Goal: Task Accomplishment & Management: Complete application form

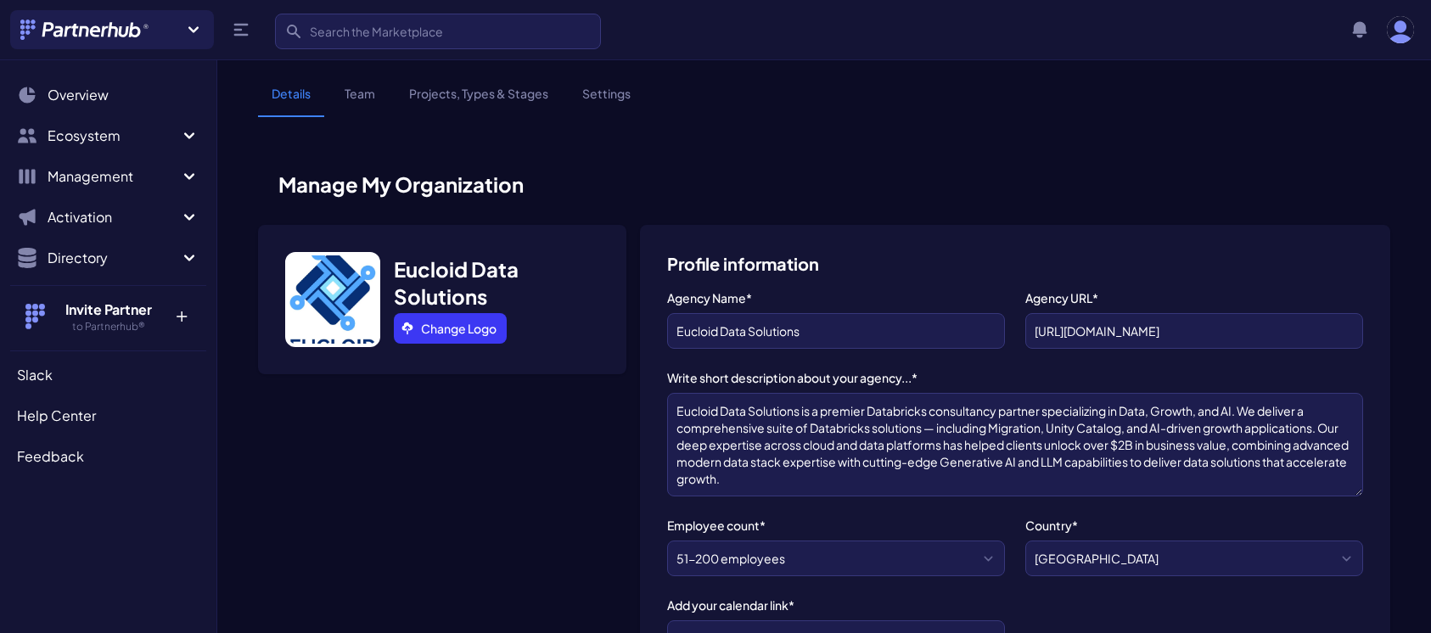
select select "51-200 employees"
select select "Data Analytics"
select select "Enterprise"
select select "Data Analytics"
select select "Data analytics - dashboard, BI, warehouse, reporting..."
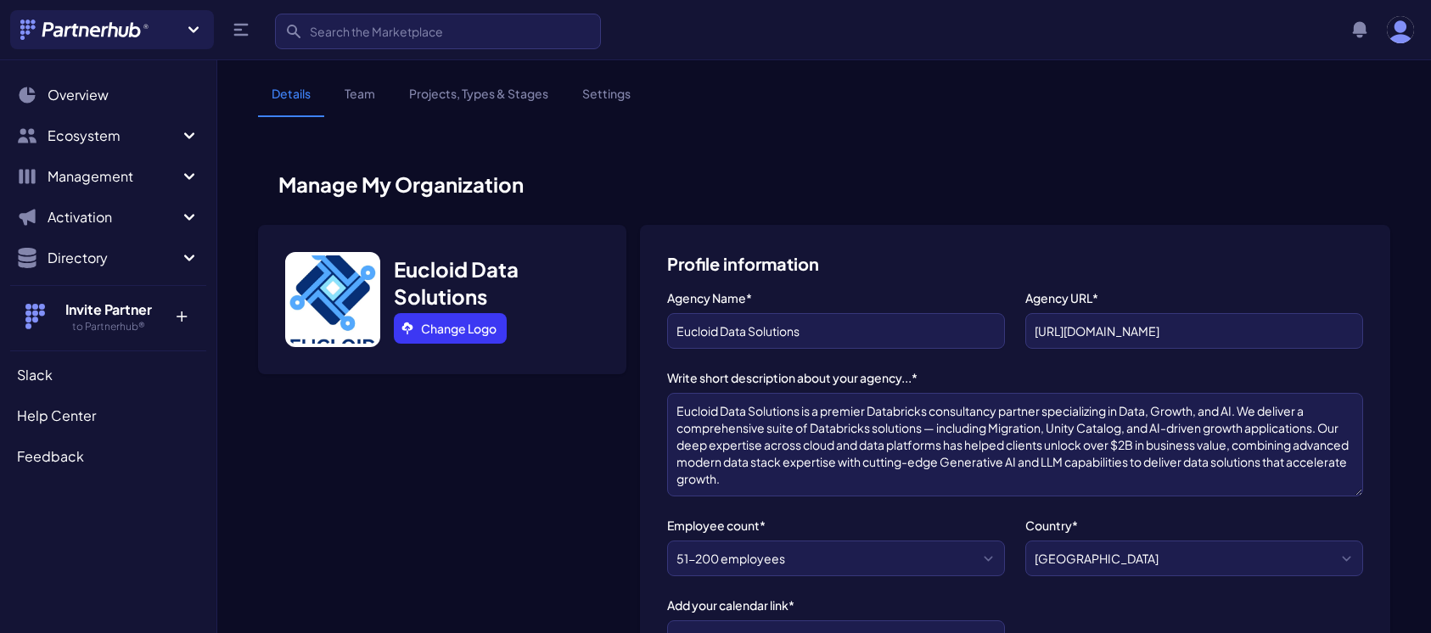
select select "Strategic - their users are our client prospects"
select select "It's just a matter of time - we haven't looked into it yet"
click at [797, 475] on textarea "Eucloid Data Solutions is a premier Databricks consultancy partner specializing…" at bounding box center [1015, 445] width 696 height 104
click at [1151, 411] on textarea "Eucloid Data Solutions is a premier Databricks consultancy partner specializing…" at bounding box center [1015, 445] width 696 height 104
click at [1048, 412] on textarea "Eucloid Data Solutions is a premier Databricks consultancy partner specializing…" at bounding box center [1015, 445] width 696 height 104
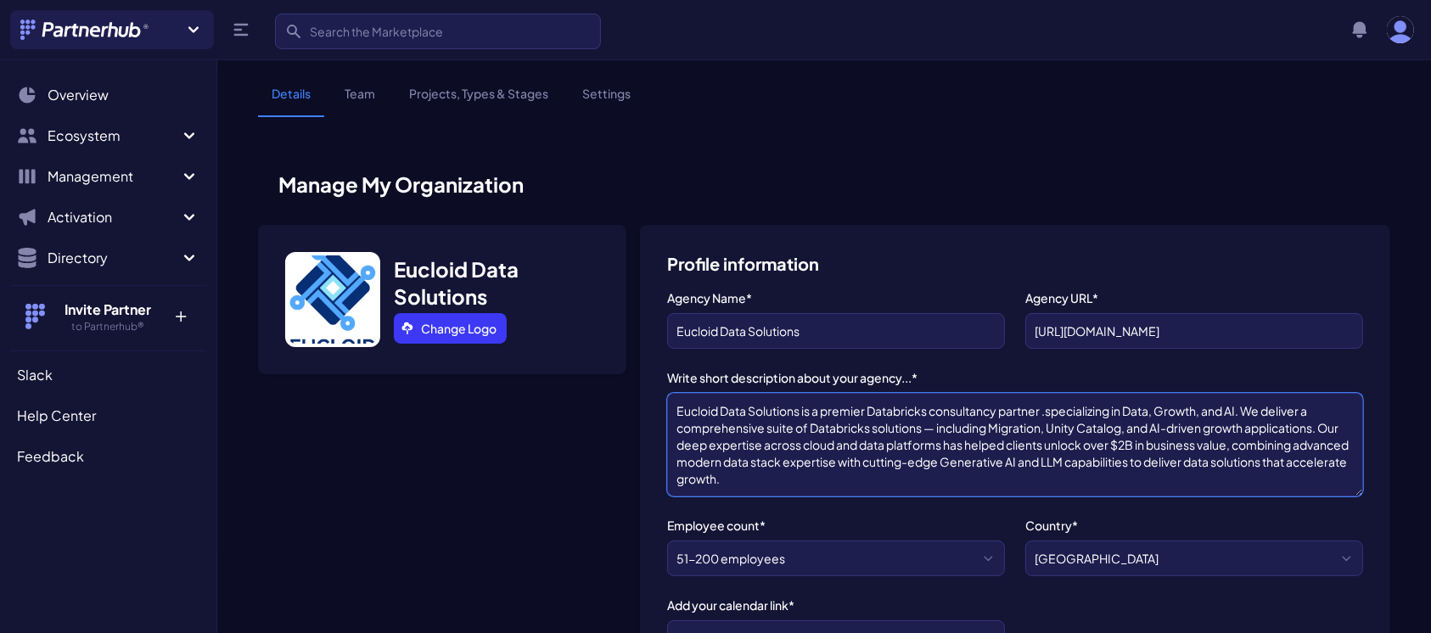
drag, startPoint x: 1050, startPoint y: 411, endPoint x: 1153, endPoint y: 411, distance: 103.5
click at [1153, 411] on textarea "Eucloid Data Solutions is a premier Databricks consultancy partner .specializin…" at bounding box center [1015, 445] width 696 height 104
click at [1046, 413] on textarea "Eucloid Data Solutions is a premier Databricks consultancy partner .specializin…" at bounding box center [1015, 445] width 696 height 104
click at [1050, 413] on textarea "Eucloid Data Solutions is a premier Databricks consultancy partner.specializing…" at bounding box center [1015, 445] width 696 height 104
drag, startPoint x: 1050, startPoint y: 411, endPoint x: 1150, endPoint y: 413, distance: 100.2
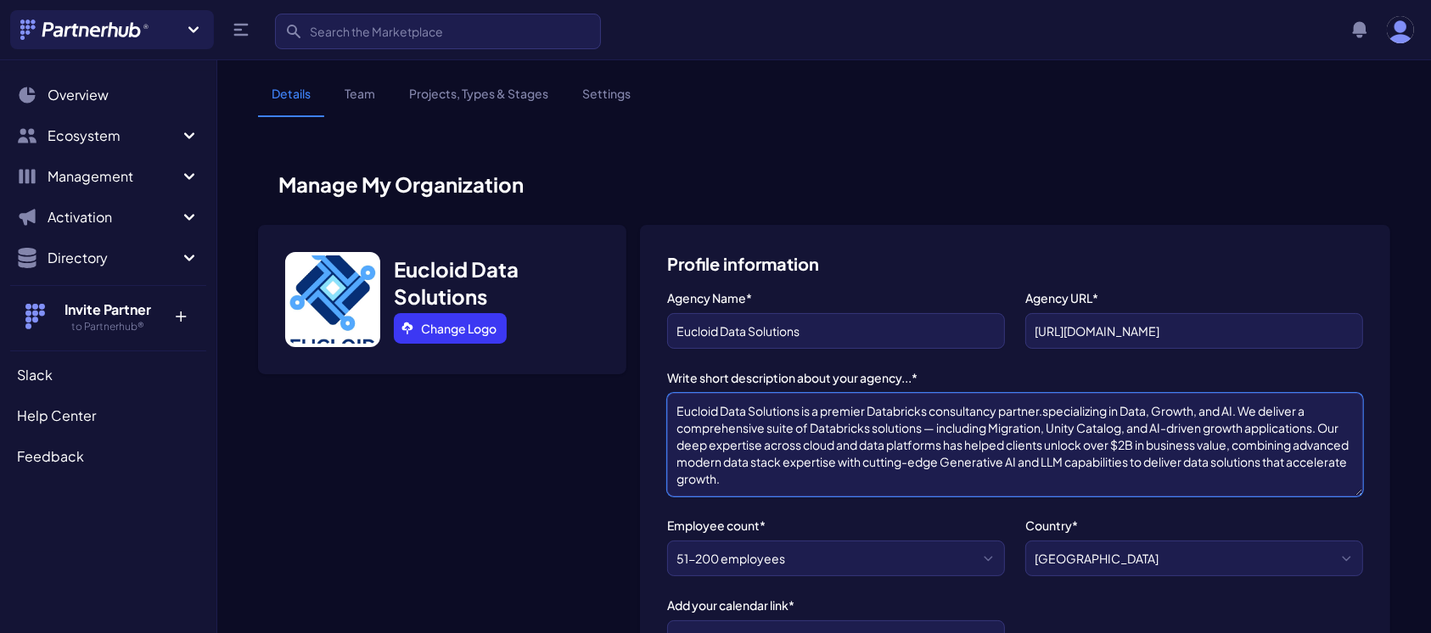
click at [1150, 413] on textarea "Eucloid Data Solutions is a premier Databricks consultancy partner.specializing…" at bounding box center [1015, 445] width 696 height 104
paste textarea "We are Data, Growth & AI experts.​ ​ Our deep expertise across Cloud & ​ Data p…"
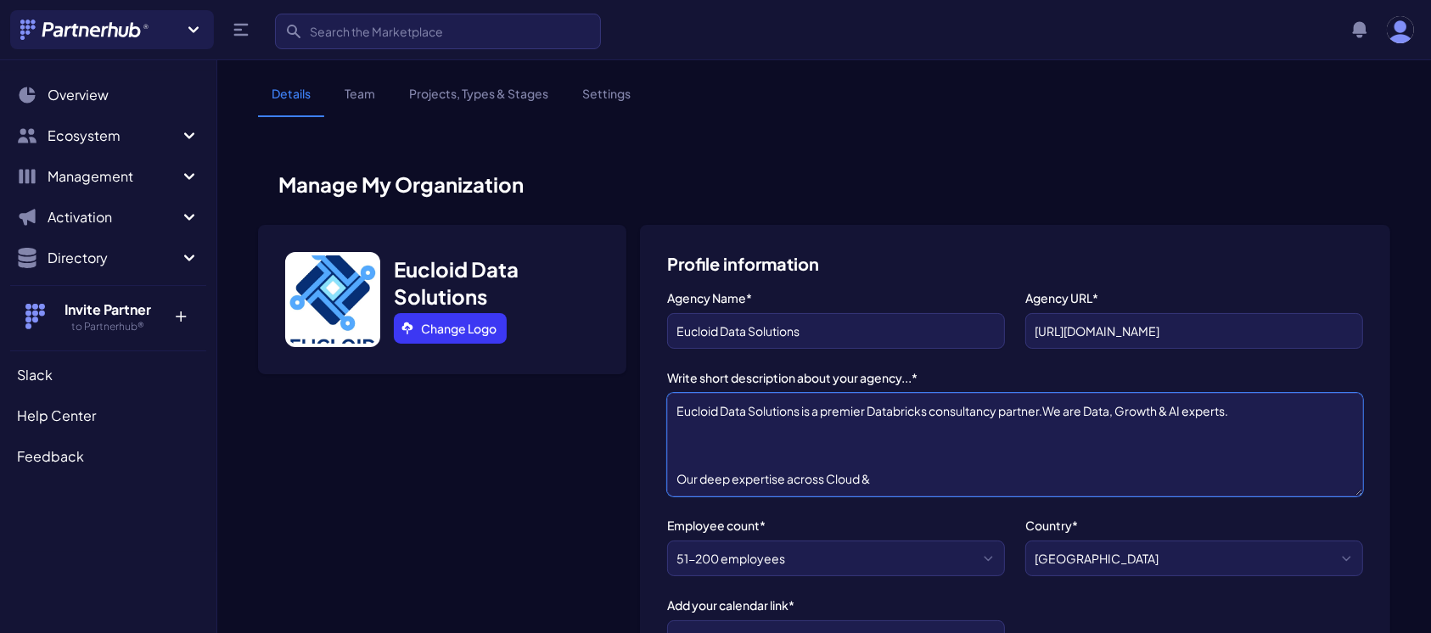
scroll to position [126, 0]
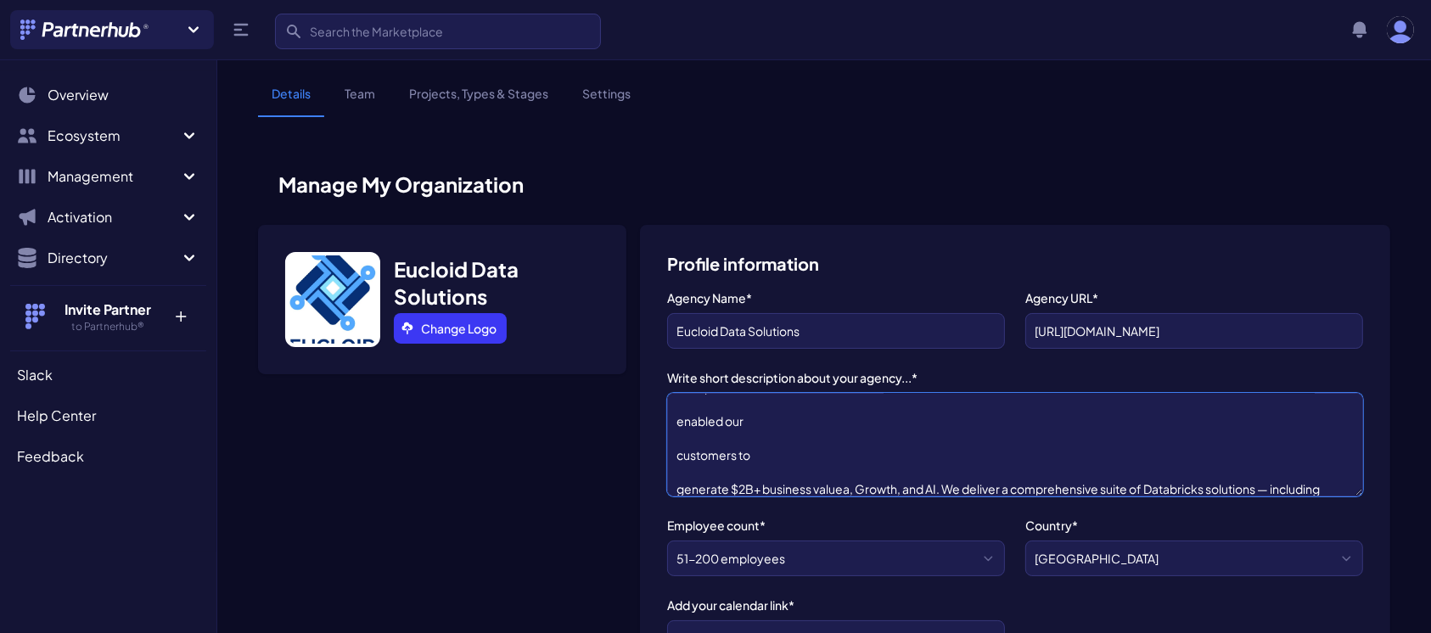
click at [675, 453] on textarea "Eucloid Data Solutions is a premier Databricks consultancy partner.We are Data,…" at bounding box center [1015, 445] width 696 height 104
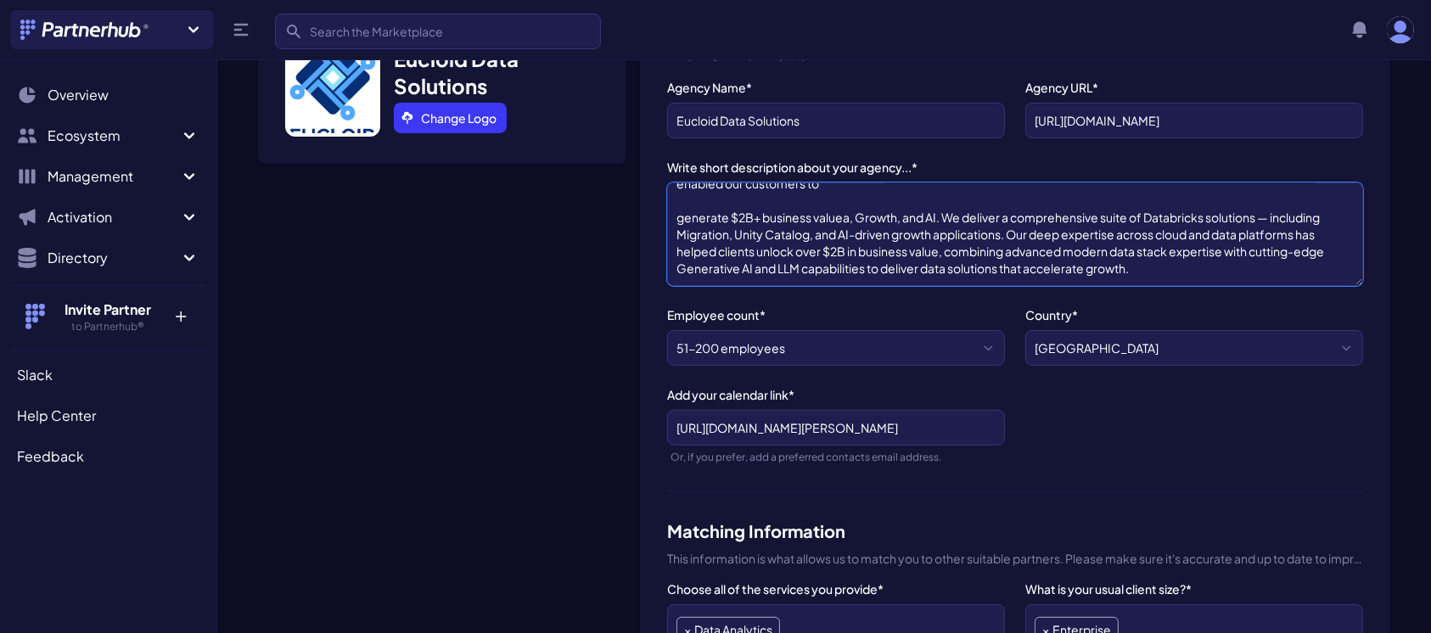
scroll to position [220, 0]
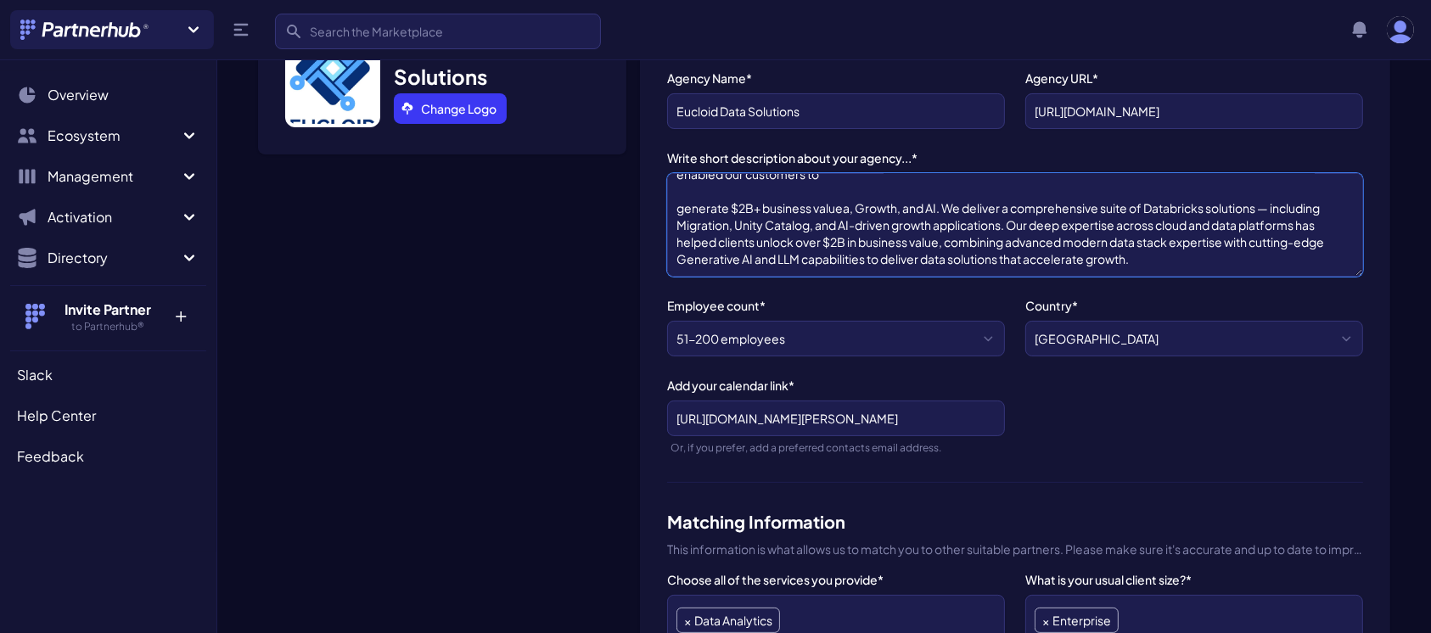
click at [855, 203] on textarea "Eucloid Data Solutions is a premier Databricks consultancy partner.We are Data,…" at bounding box center [1015, 225] width 696 height 104
click at [849, 208] on textarea "Eucloid Data Solutions is a premier Databricks consultancy partner.We are Data,…" at bounding box center [1015, 225] width 696 height 104
type textarea "Eucloid Data Solutions is a premier Databricks consultancy partner.We are Data,…"
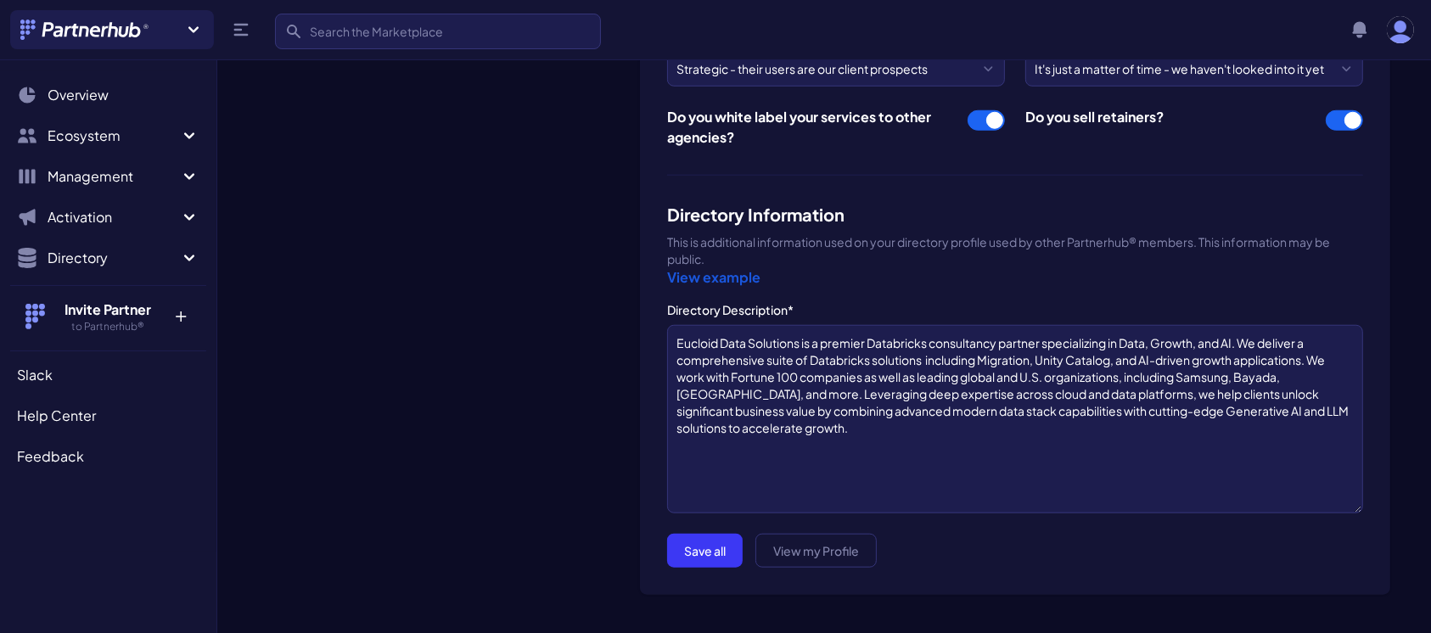
scroll to position [1478, 0]
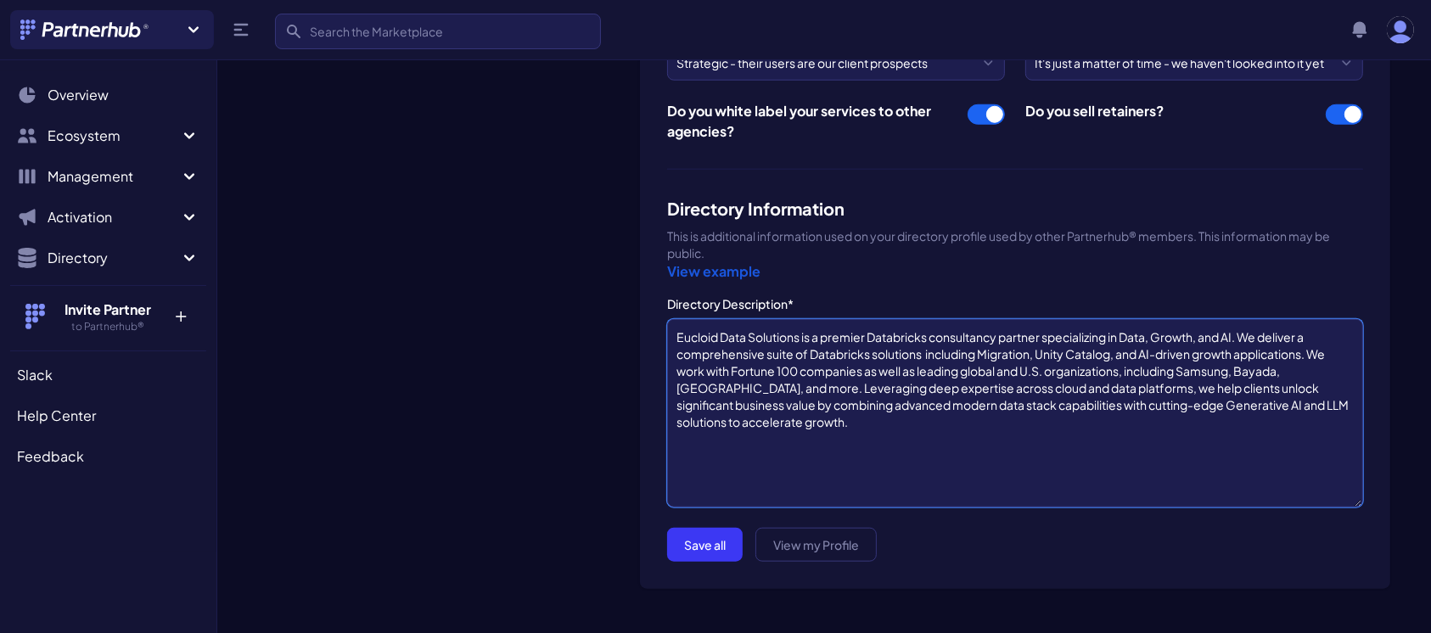
click at [1132, 369] on textarea "Eucloid Data Solutions is a premier Databricks consultancy partner specializing…" at bounding box center [1015, 413] width 696 height 188
drag, startPoint x: 1132, startPoint y: 369, endPoint x: 803, endPoint y: 383, distance: 329.5
click at [803, 383] on textarea "Eucloid Data Solutions is a premier Databricks consultancy partner specializing…" at bounding box center [1015, 413] width 696 height 188
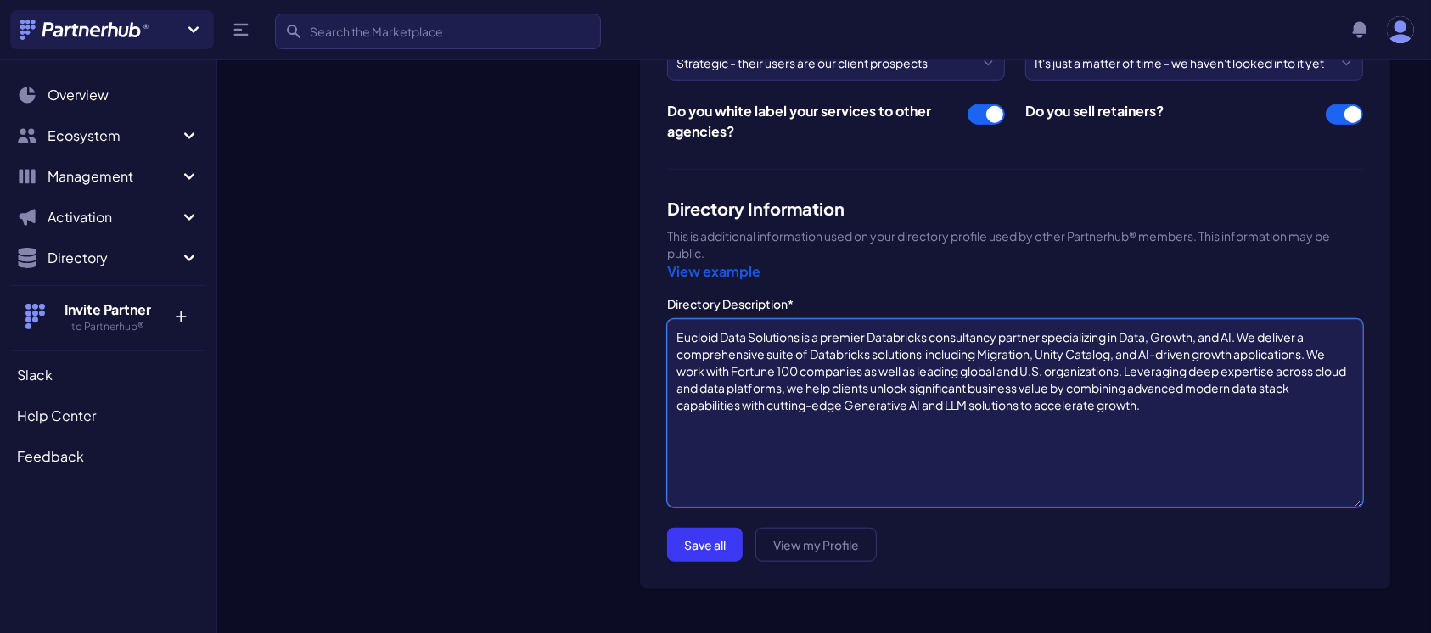
drag, startPoint x: 1315, startPoint y: 345, endPoint x: 1137, endPoint y: 361, distance: 178.8
click at [1137, 361] on textarea "Eucloid Data Solutions is a premier Databricks consultancy partner specializing…" at bounding box center [1015, 413] width 696 height 188
drag, startPoint x: 1246, startPoint y: 329, endPoint x: 1312, endPoint y: 347, distance: 68.5
click at [1312, 347] on textarea "Eucloid Data Solutions is a premier Databricks consultancy partner specializing…" at bounding box center [1015, 413] width 696 height 188
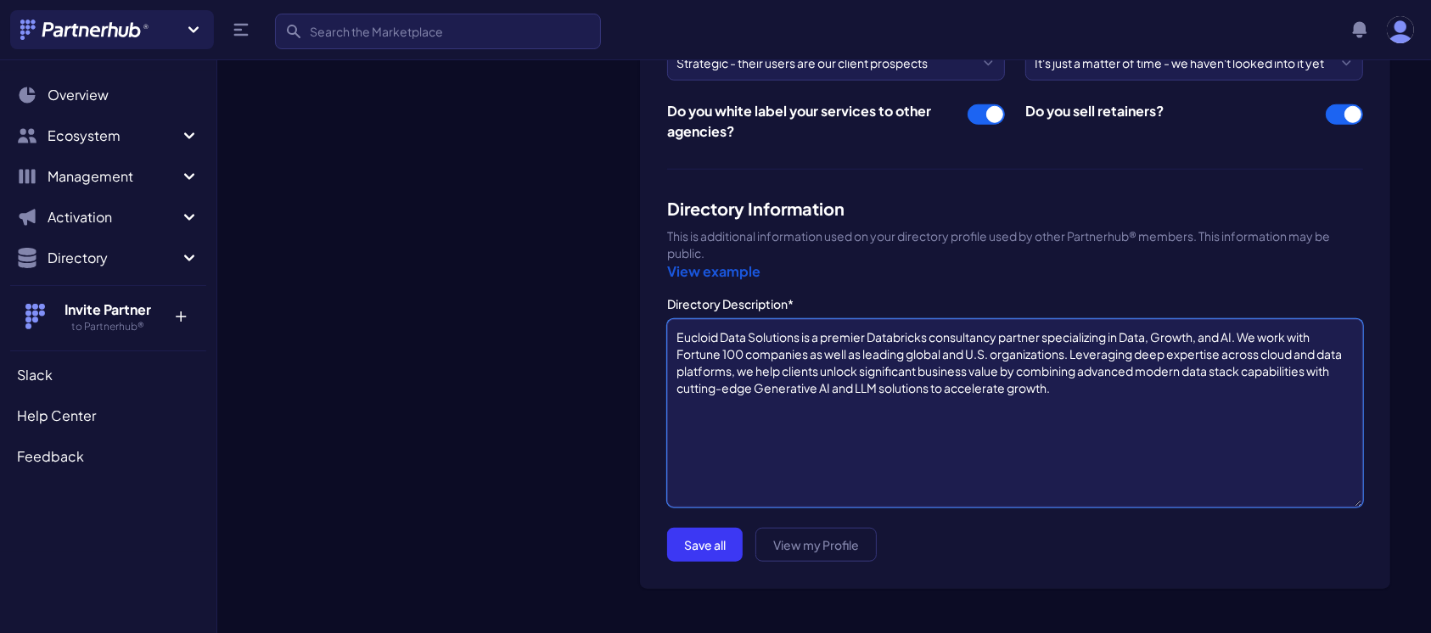
click at [1086, 391] on textarea "Eucloid Data Solutions is a premier Databricks consultancy partner specializing…" at bounding box center [1015, 413] width 696 height 188
type textarea "Eucloid Data Solutions is a premier Databricks consultancy partner specializing…"
